Goal: Browse casually

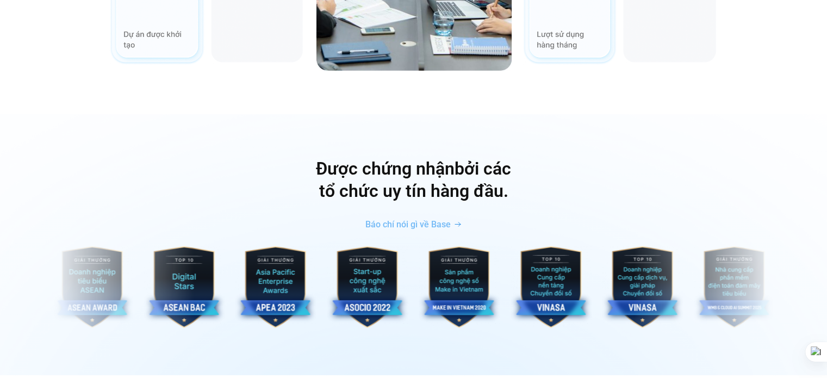
scroll to position [3644, 0]
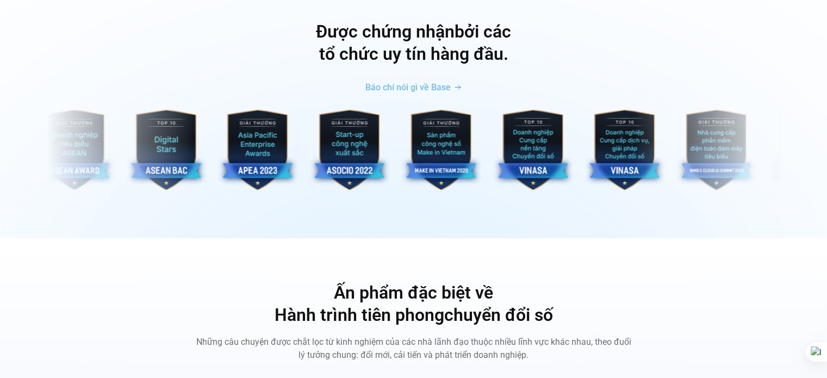
click at [401, 139] on img "3 / 10" at bounding box center [442, 150] width 82 height 82
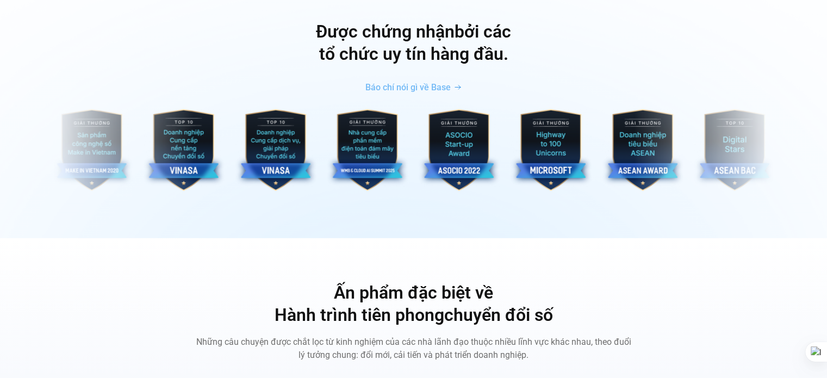
click at [419, 140] on img "7 / 10" at bounding box center [460, 150] width 82 height 82
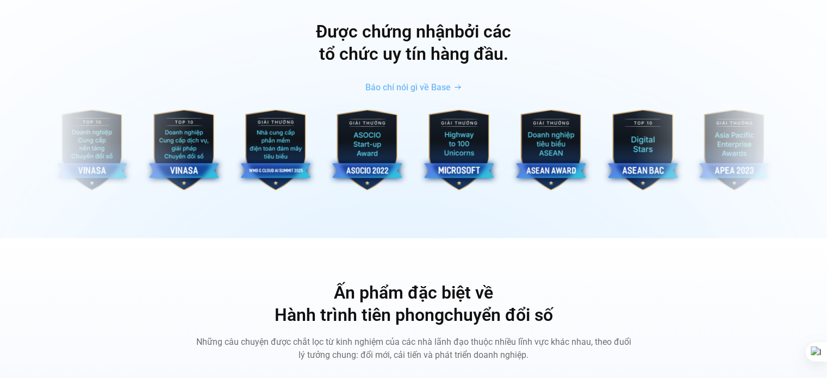
click at [419, 145] on img "8 / 10" at bounding box center [460, 150] width 82 height 82
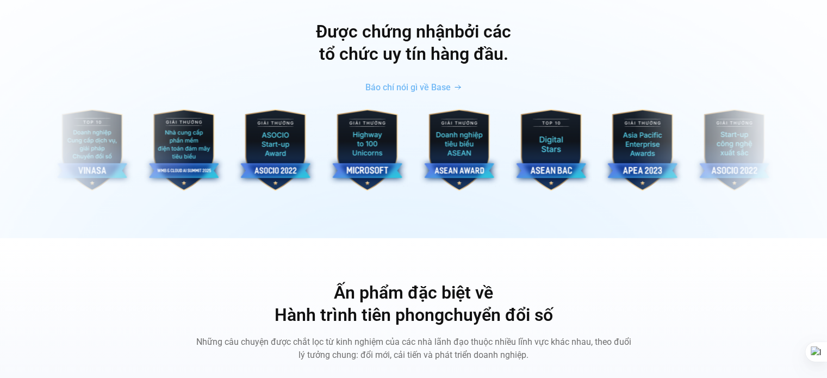
click at [435, 143] on img "9 / 10" at bounding box center [460, 150] width 82 height 82
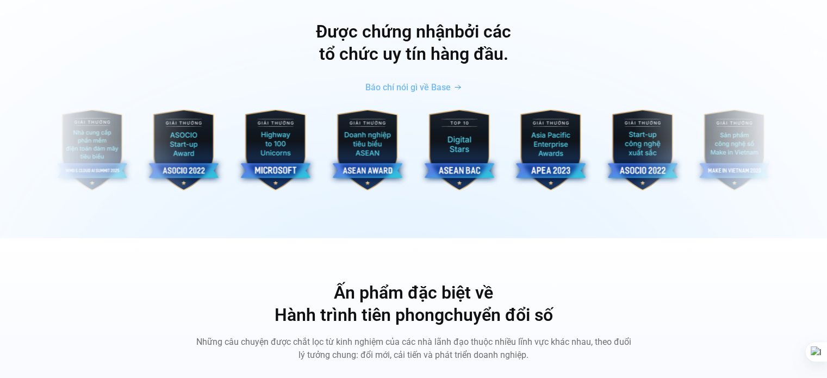
click at [511, 147] on img "1 / 10" at bounding box center [552, 150] width 82 height 82
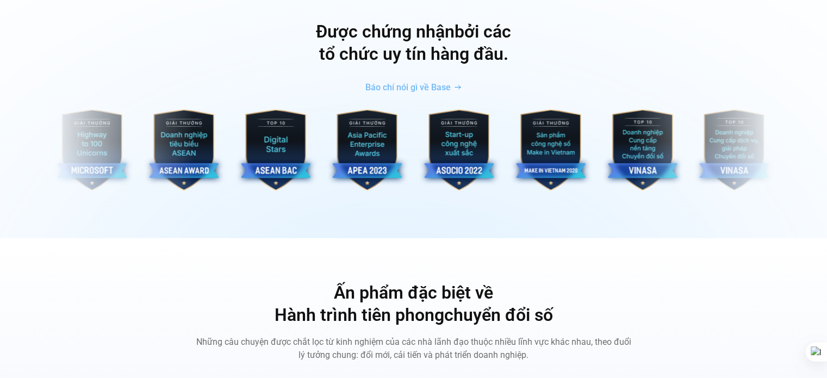
click at [511, 150] on img "3 / 10" at bounding box center [552, 150] width 82 height 82
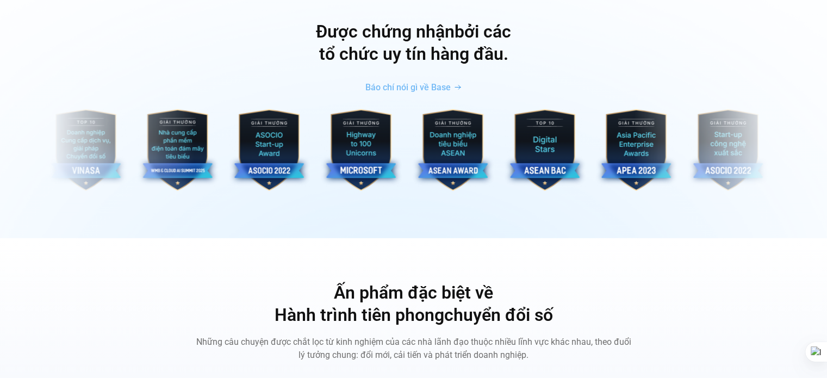
click at [321, 144] on img "8 / 10" at bounding box center [362, 150] width 82 height 82
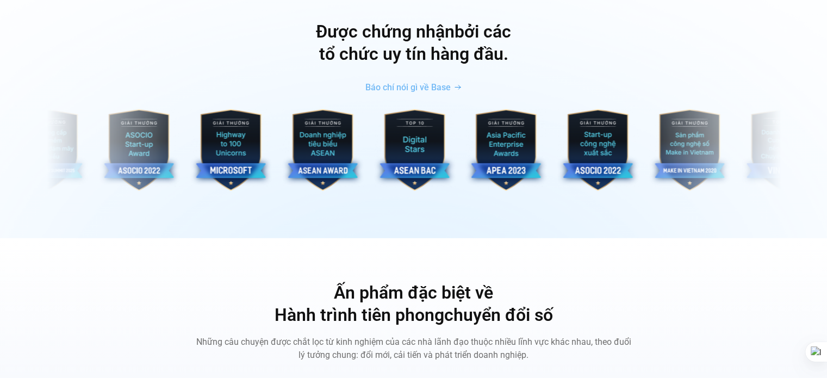
click at [374, 137] on img "10 / 10" at bounding box center [415, 150] width 82 height 82
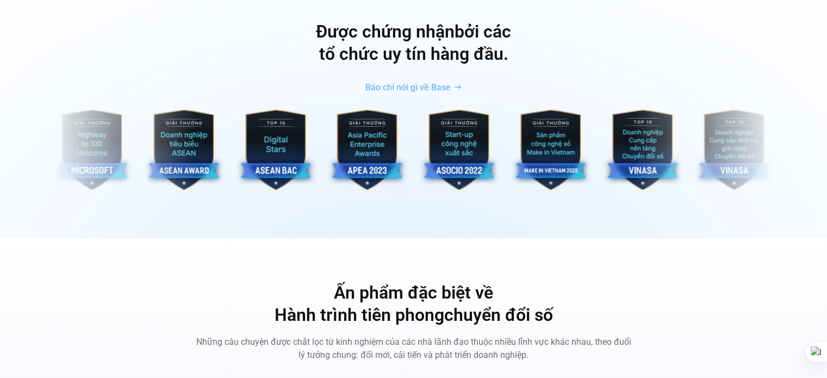
click at [511, 133] on img "3 / 10" at bounding box center [552, 150] width 82 height 82
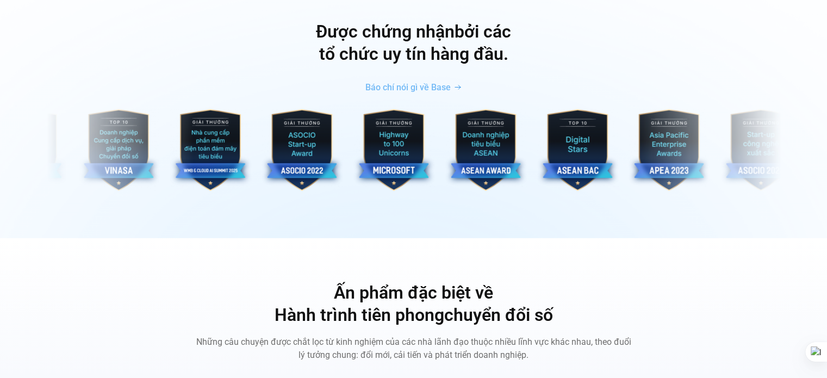
click at [440, 123] on figure "9 / 10" at bounding box center [486, 151] width 92 height 85
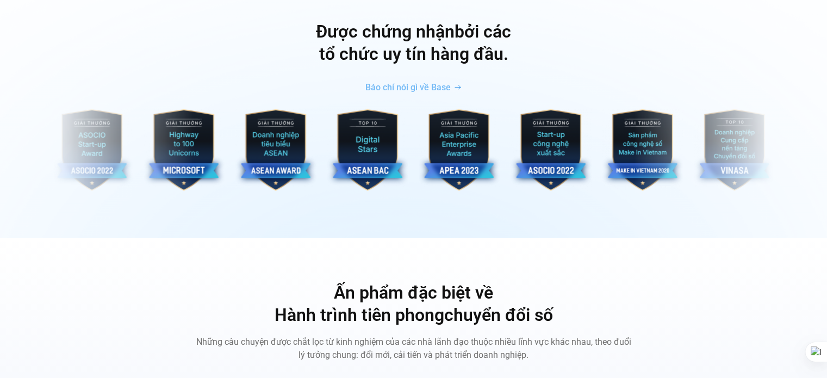
click at [511, 117] on img "2 / 10" at bounding box center [552, 150] width 82 height 82
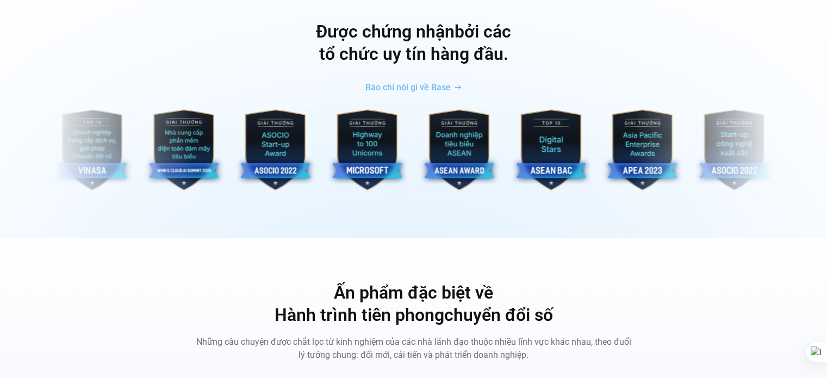
click at [511, 109] on img "10 / 10" at bounding box center [552, 150] width 82 height 82
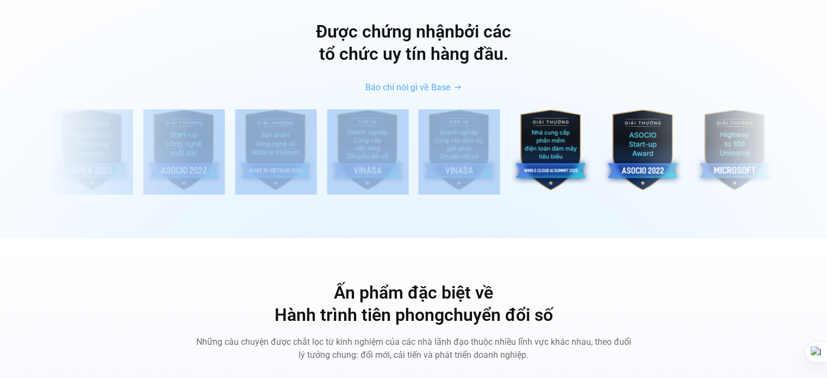
drag, startPoint x: 439, startPoint y: 93, endPoint x: 368, endPoint y: 91, distance: 71.8
click at [129, 100] on div "Được chứng nhận bởi các tổ chức uy tín hàng đầu. Báo chí nói gì về Base" at bounding box center [413, 108] width 811 height 174
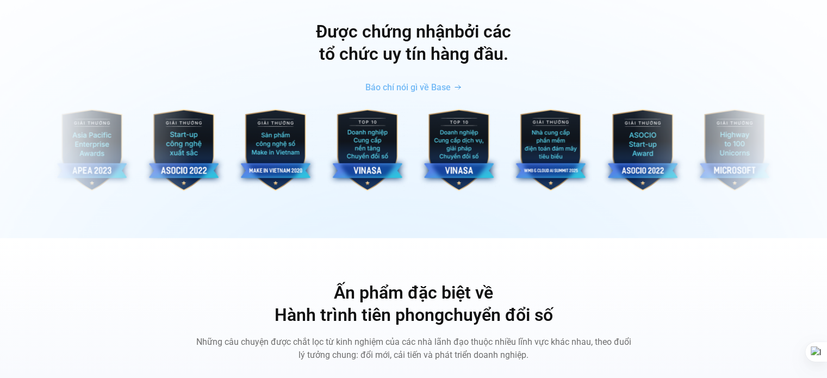
click at [271, 206] on div "Được chứng nhận bởi các tổ chức uy tín hàng đầu. Báo chí nói gì về Base" at bounding box center [413, 107] width 827 height 261
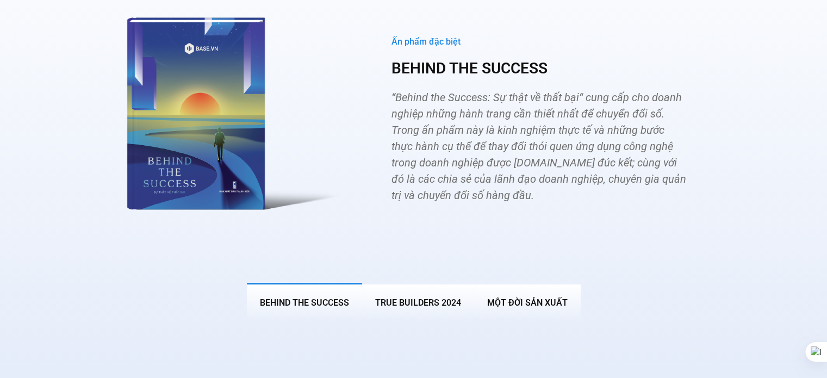
scroll to position [3861, 0]
